Goal: Navigation & Orientation: Find specific page/section

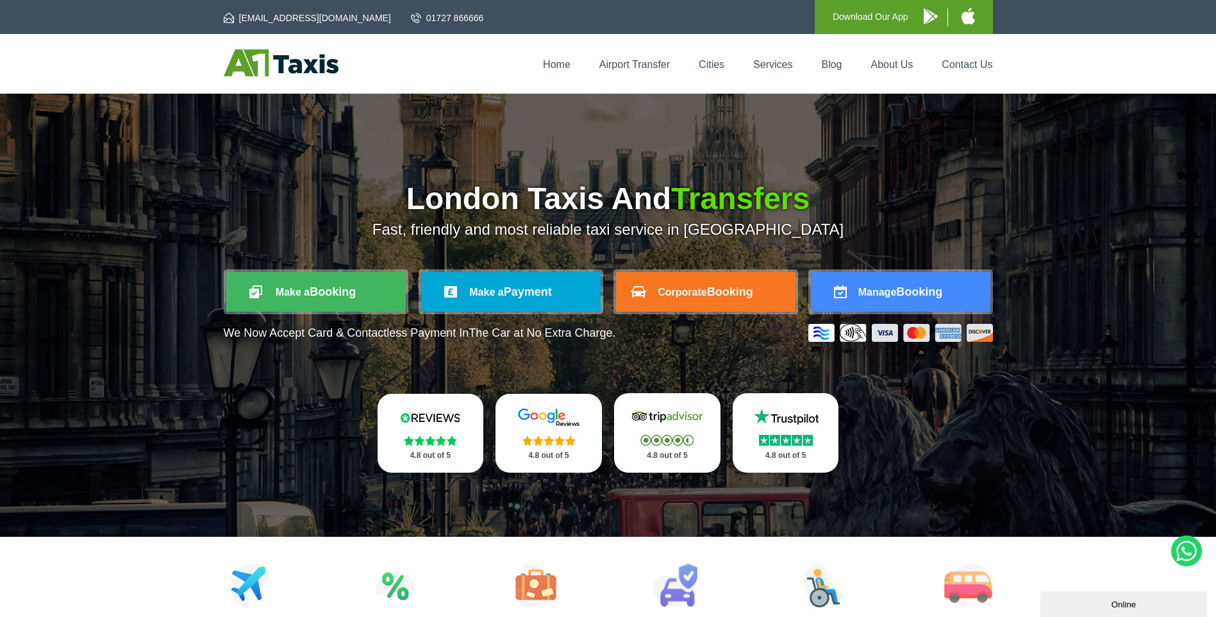
click at [272, 69] on img at bounding box center [281, 62] width 115 height 27
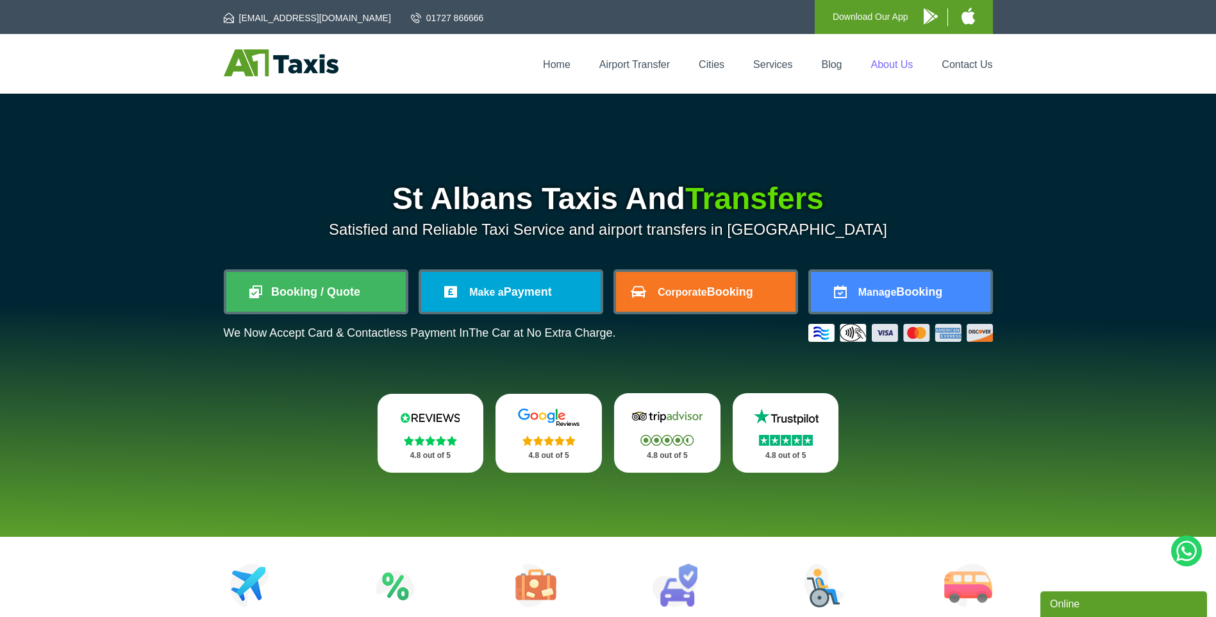
click at [884, 63] on link "About Us" at bounding box center [892, 64] width 42 height 11
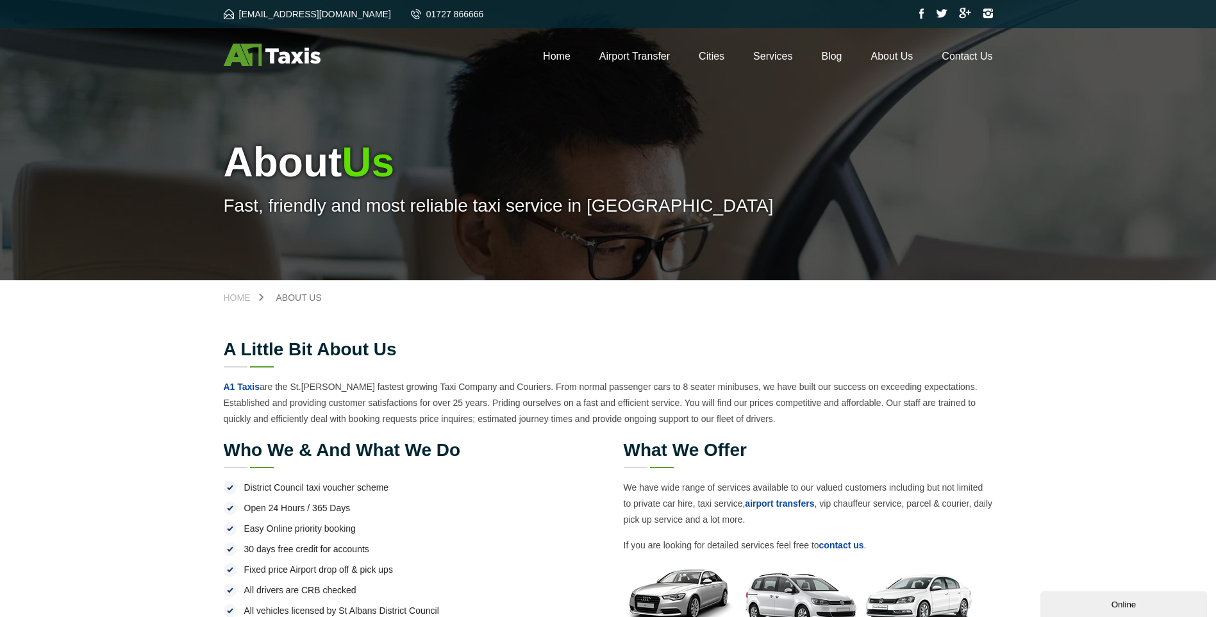
click at [257, 56] on img at bounding box center [272, 55] width 97 height 22
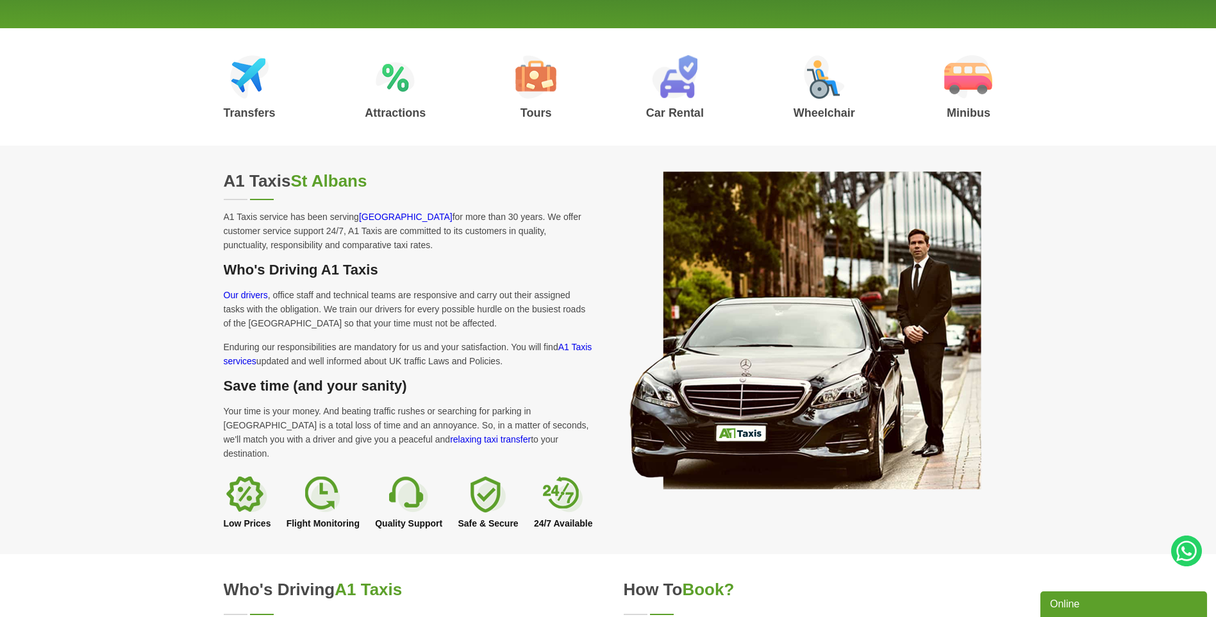
scroll to position [577, 0]
